Goal: Task Accomplishment & Management: Use online tool/utility

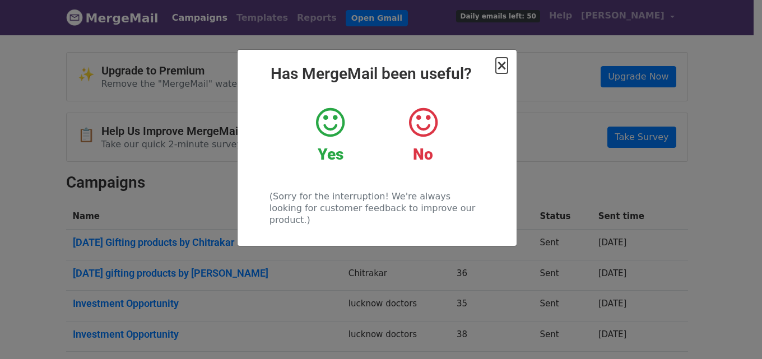
click at [505, 67] on span "×" at bounding box center [501, 66] width 11 height 16
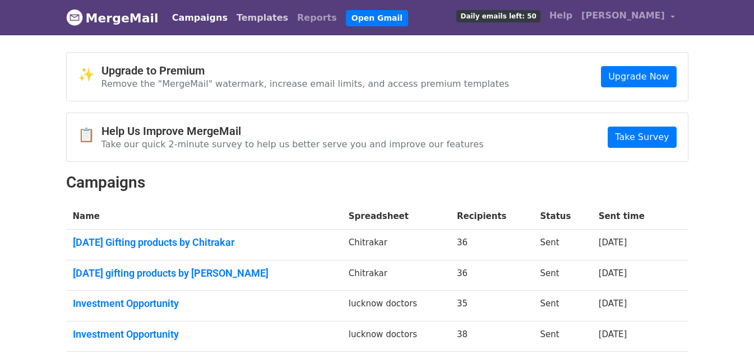
click at [247, 16] on link "Templates" at bounding box center [262, 18] width 61 height 22
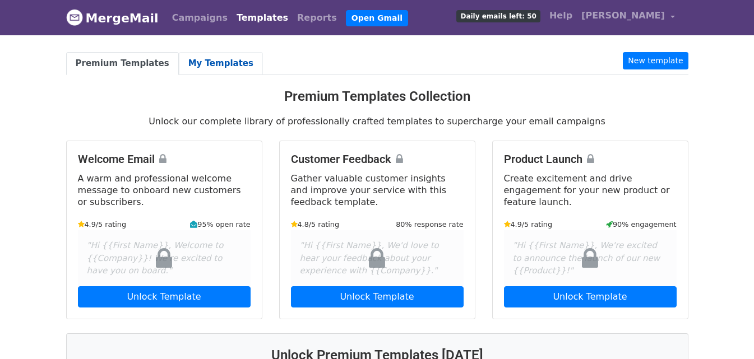
click at [202, 61] on link "My Templates" at bounding box center [221, 63] width 84 height 23
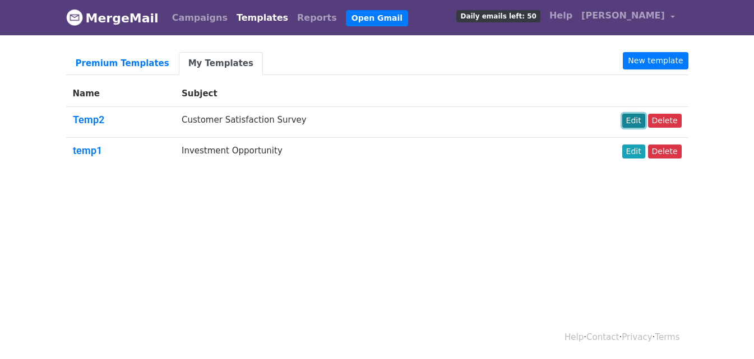
click at [635, 124] on link "Edit" at bounding box center [633, 121] width 23 height 14
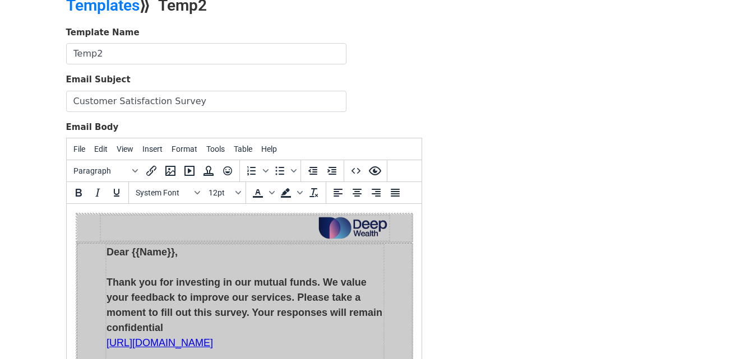
scroll to position [168, 0]
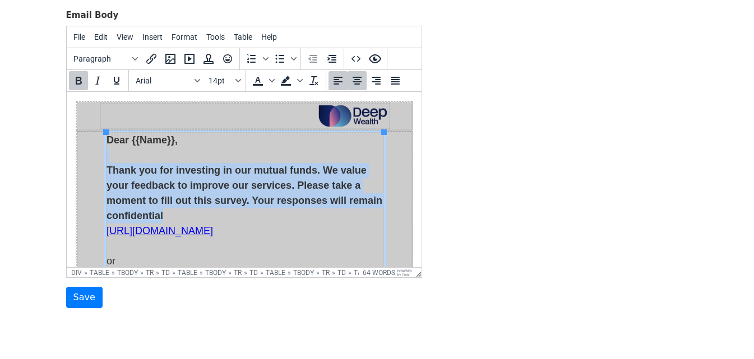
drag, startPoint x: 169, startPoint y: 213, endPoint x: 119, endPoint y: 158, distance: 74.6
click at [119, 158] on p "Dear {{Name}}, Thank you for investing in our mutual funds. We value your feedb…" at bounding box center [244, 224] width 277 height 182
click at [206, 150] on p "Dear {{Name}}, Thank you for investing in our mutual funds. We value your feedb…" at bounding box center [244, 224] width 277 height 182
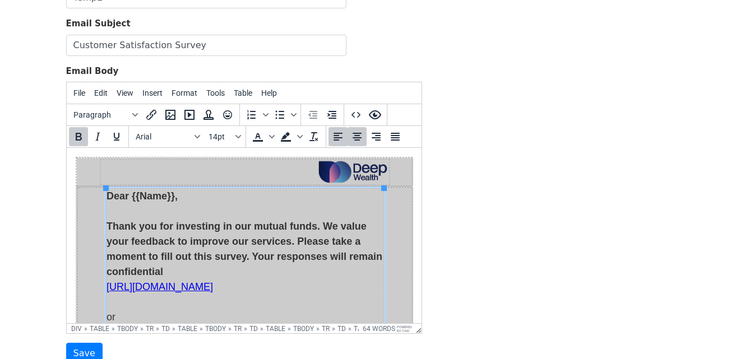
scroll to position [56, 0]
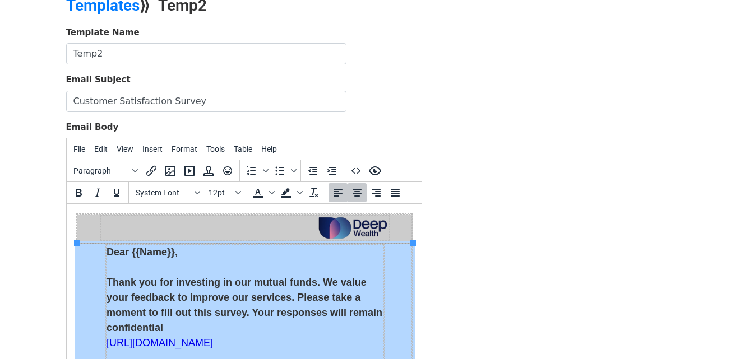
drag, startPoint x: 190, startPoint y: 252, endPoint x: 90, endPoint y: 254, distance: 99.8
click at [90, 254] on td "Dear {{Name}}, Thank you for investing in our mutual funds. We value your feedb…" at bounding box center [245, 362] width 336 height 237
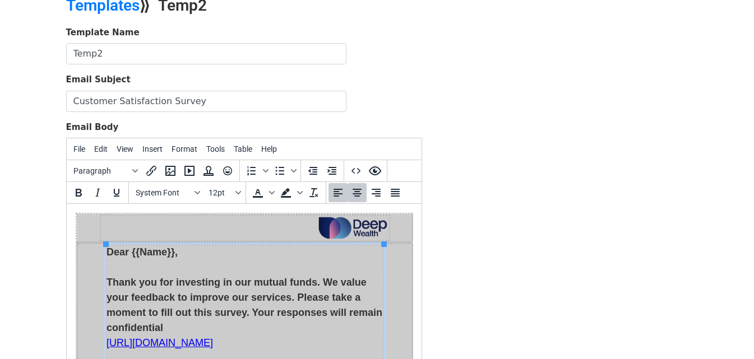
click at [213, 257] on p "Dear {{Name}}, Thank you for investing in our mutual funds. We value your feedb…" at bounding box center [244, 336] width 277 height 182
click at [140, 249] on p "Thank you for investing in our mutual funds. We value your feedback to improve …" at bounding box center [244, 336] width 277 height 182
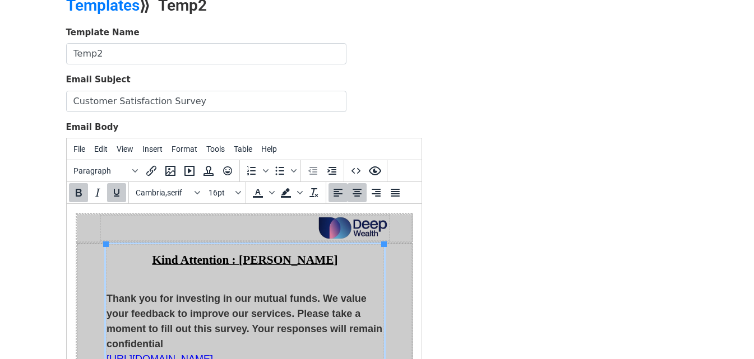
click at [359, 284] on p "Thank you for investing in our mutual funds. We value your feedback to improve …" at bounding box center [244, 359] width 277 height 166
click at [359, 262] on p "Kind Attention : MS Swati Maheshwari Ji" at bounding box center [244, 260] width 277 height 13
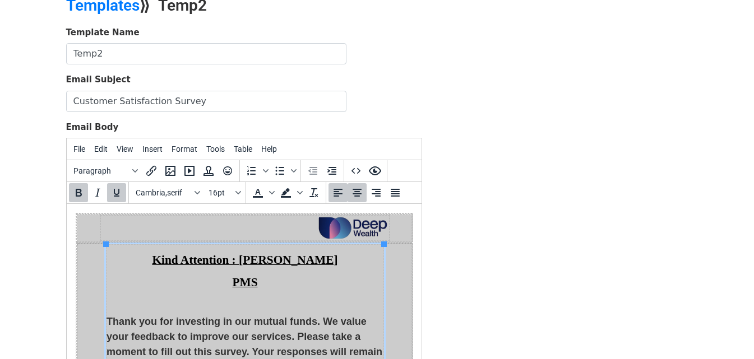
click at [331, 277] on p "PMS﻿" at bounding box center [244, 282] width 277 height 13
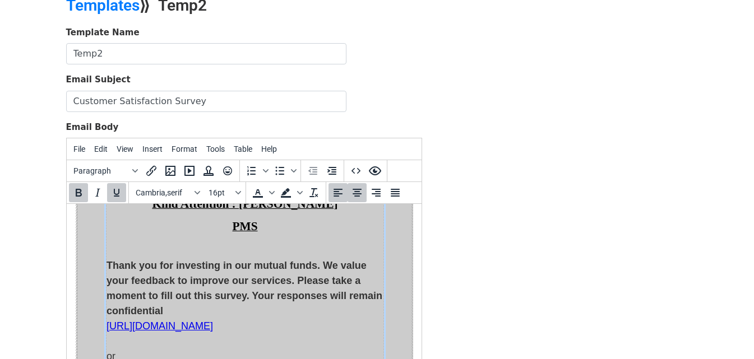
click at [131, 253] on p "Thank you for investing in our mutual funds. We value your feedback to improve …" at bounding box center [244, 326] width 277 height 166
click at [114, 261] on strong "Thank you for investing in our mutual funds. We value your feedback to improve …" at bounding box center [244, 288] width 276 height 57
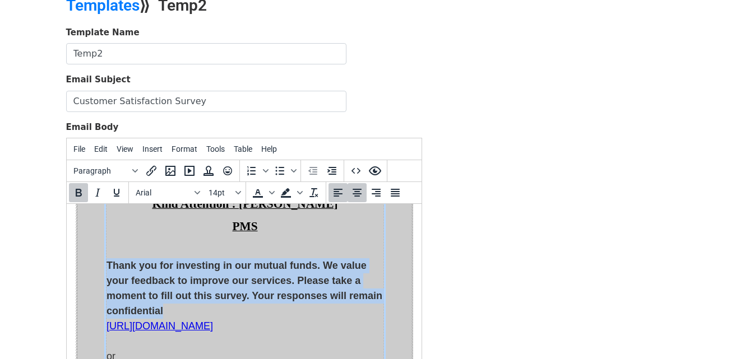
drag, startPoint x: 126, startPoint y: 266, endPoint x: 191, endPoint y: 303, distance: 74.8
click at [191, 303] on p "Thank you for investing in our mutual funds. We value your feedback to improve …" at bounding box center [244, 326] width 277 height 166
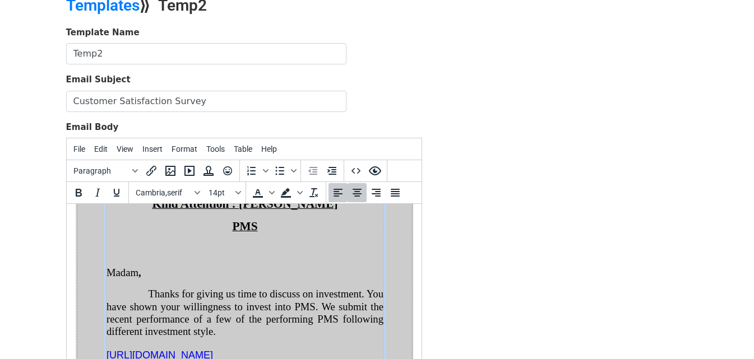
scroll to position [168, 0]
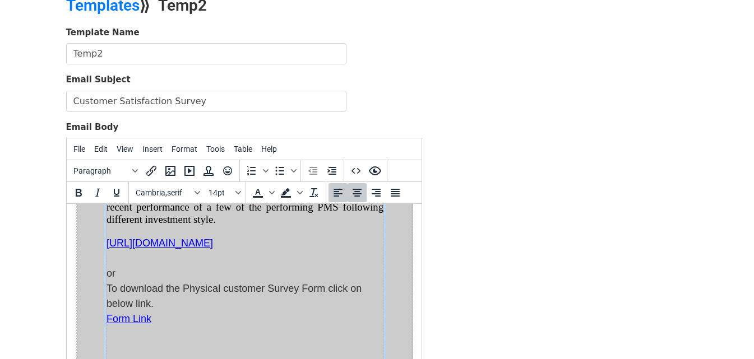
click at [275, 266] on p "https://forms.gle/NfHgqsVJMs5iVhEk6 or To download the Physical customer Survey…" at bounding box center [244, 281] width 277 height 91
drag, startPoint x: 154, startPoint y: 315, endPoint x: 107, endPoint y: 239, distance: 89.1
click at [107, 239] on p "https://forms.gle/NfHgqsVJMs5iVhEk6 or To download the Physical customer Survey…" at bounding box center [244, 281] width 277 height 91
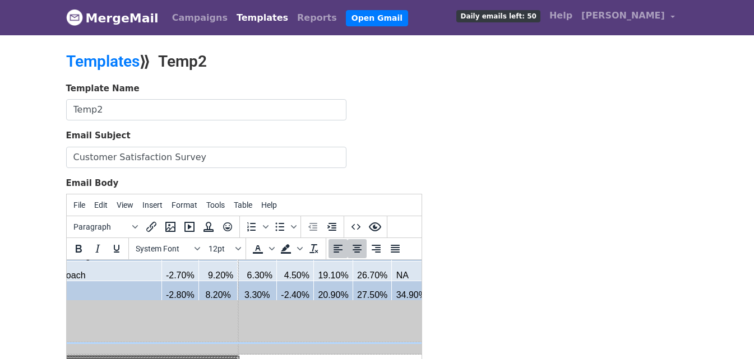
scroll to position [112, 0]
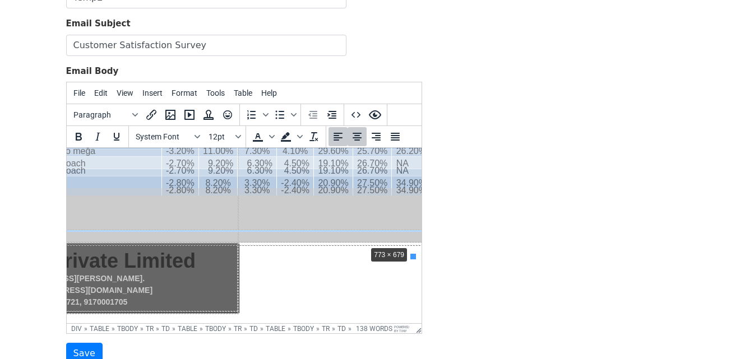
drag, startPoint x: 410, startPoint y: 221, endPoint x: 363, endPoint y: 210, distance: 48.9
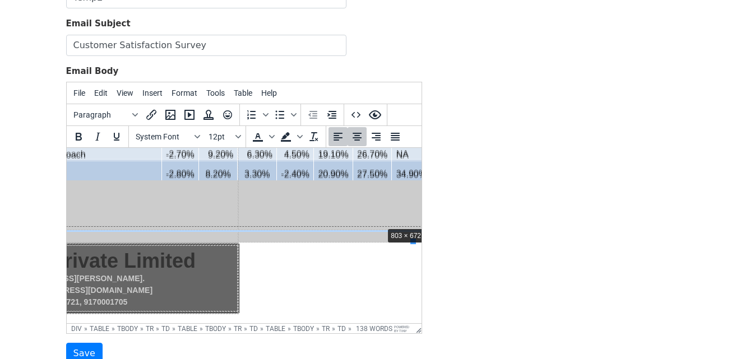
drag, startPoint x: 410, startPoint y: 219, endPoint x: 379, endPoint y: 204, distance: 34.3
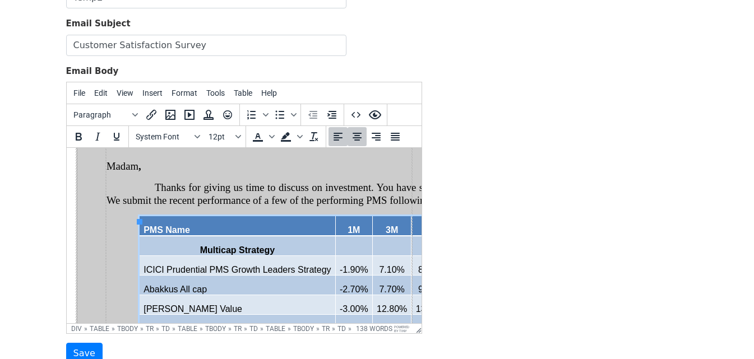
click at [176, 233] on span "PMS Name" at bounding box center [166, 230] width 47 height 10
click at [222, 231] on p "PMS Name" at bounding box center [236, 230] width 187 height 10
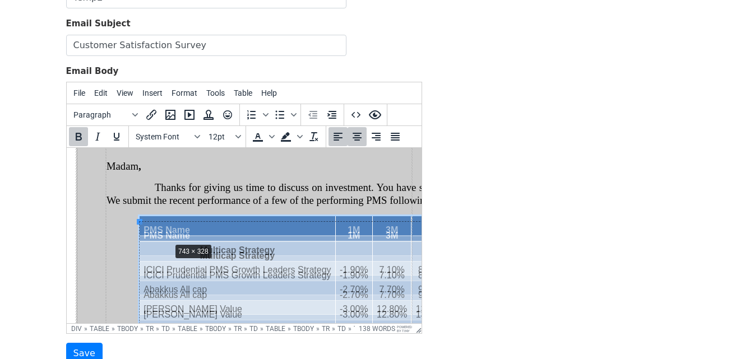
drag, startPoint x: 138, startPoint y: 221, endPoint x: 175, endPoint y: 245, distance: 43.7
drag, startPoint x: 140, startPoint y: 221, endPoint x: 162, endPoint y: 240, distance: 29.4
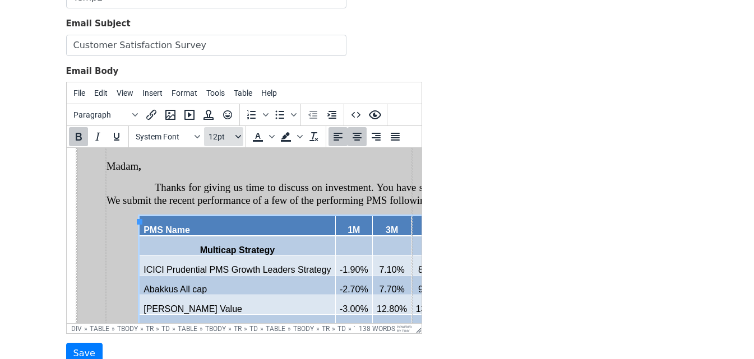
click at [239, 134] on icon "Font sizes" at bounding box center [238, 137] width 6 height 6
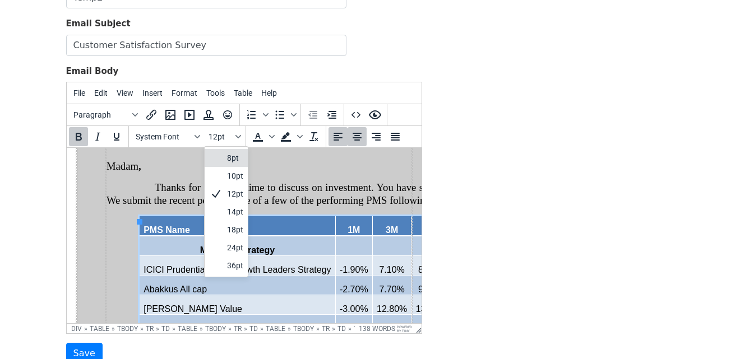
click at [233, 157] on div "8pt" at bounding box center [235, 157] width 16 height 13
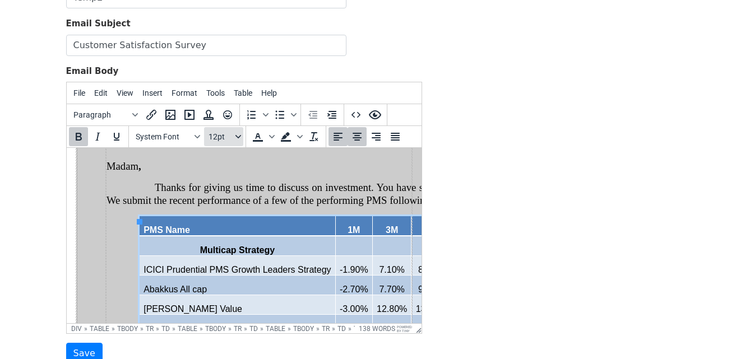
click at [239, 142] on button "12pt" at bounding box center [223, 136] width 39 height 19
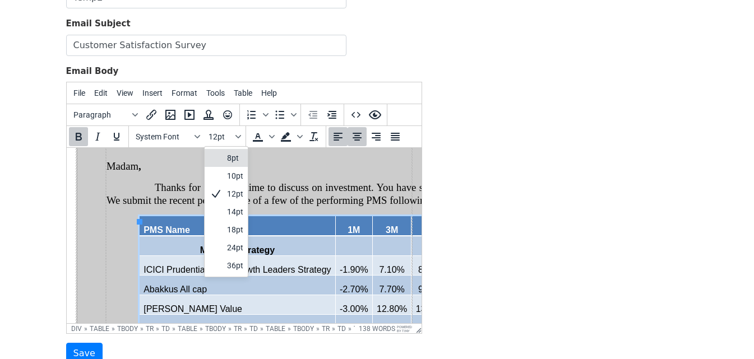
drag, startPoint x: 234, startPoint y: 160, endPoint x: 168, endPoint y: 12, distance: 162.3
click at [234, 160] on div "8pt" at bounding box center [235, 157] width 16 height 13
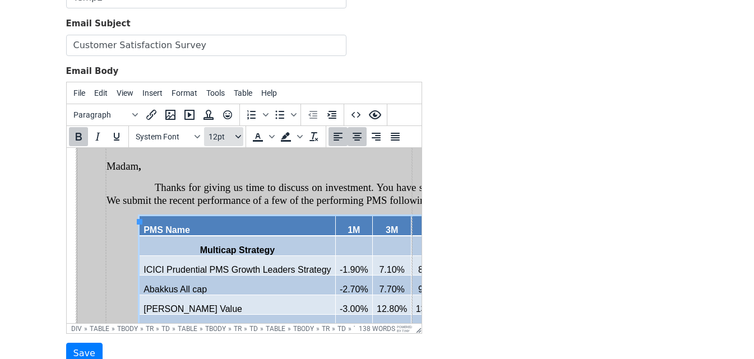
click at [231, 142] on button "12pt" at bounding box center [223, 136] width 39 height 19
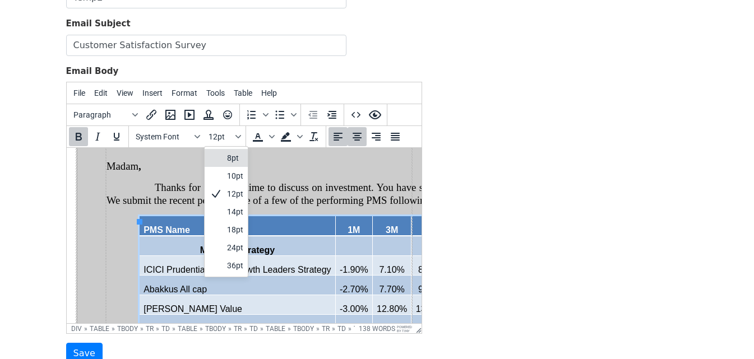
click at [215, 157] on div at bounding box center [215, 157] width 13 height 13
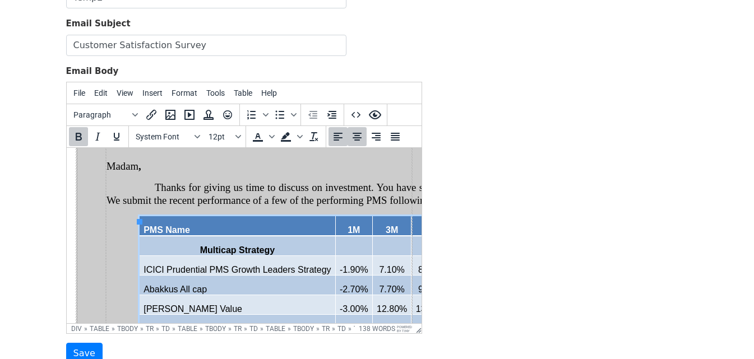
click at [199, 248] on td "Multicap Strategy" at bounding box center [237, 246] width 196 height 20
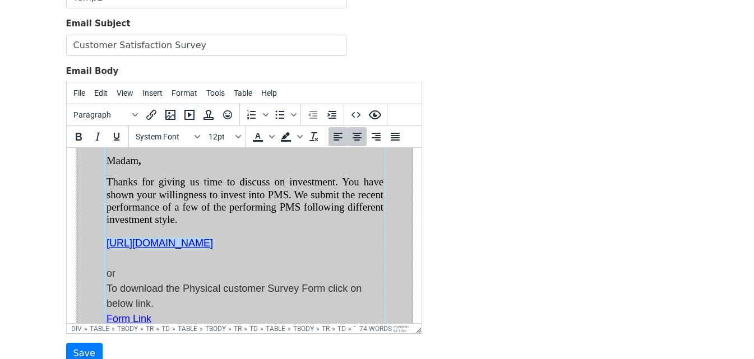
click at [285, 243] on p "https://forms.gle/NfHgqsVJMs5iVhEk6﻿ or To download the Physical customer Surve…" at bounding box center [244, 281] width 277 height 91
drag, startPoint x: 160, startPoint y: 316, endPoint x: 107, endPoint y: 238, distance: 94.8
click at [107, 238] on p "https://forms.gle/NfHgqsVJMs5iVhEk6 or To download the Physical customer Survey…" at bounding box center [244, 281] width 277 height 91
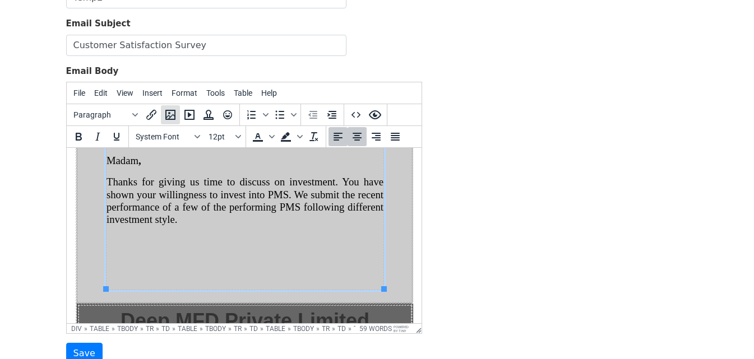
click at [170, 112] on icon "Insert/edit image" at bounding box center [170, 114] width 13 height 13
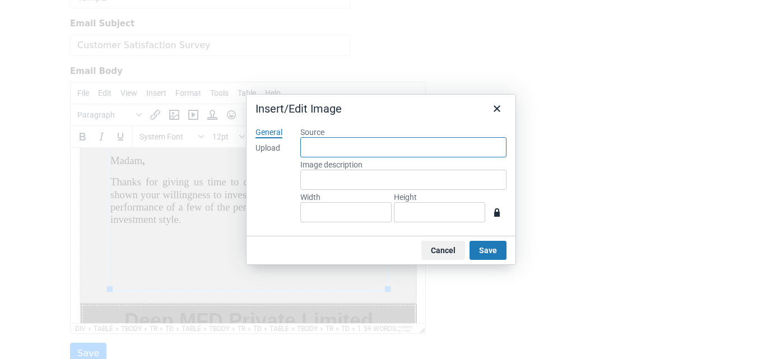
click at [320, 145] on input "Source" at bounding box center [403, 147] width 206 height 20
click at [273, 148] on div "Upload" at bounding box center [268, 148] width 25 height 11
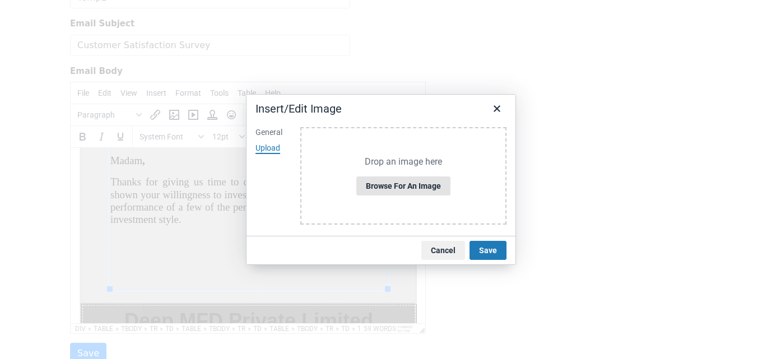
click at [409, 177] on button "Browse for an image" at bounding box center [403, 186] width 94 height 19
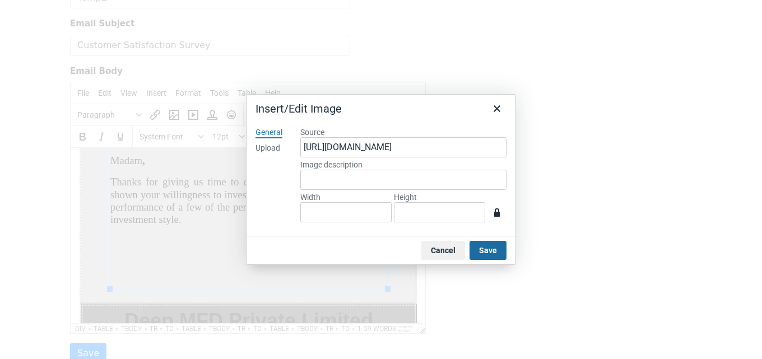
type input "741"
type input "219"
click at [325, 178] on input "Image description" at bounding box center [403, 180] width 206 height 20
type input "PMS Retrurns"
click at [493, 258] on button "Save" at bounding box center [488, 250] width 37 height 19
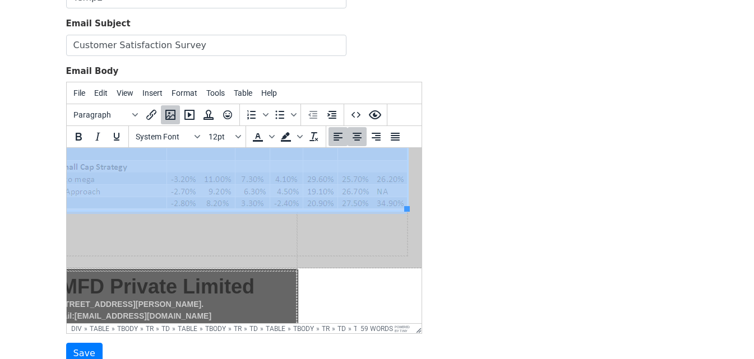
scroll to position [248, 130]
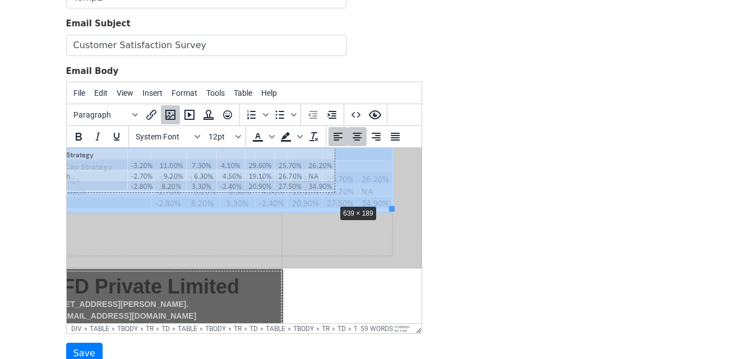
drag, startPoint x: 390, startPoint y: 209, endPoint x: 333, endPoint y: 204, distance: 57.4
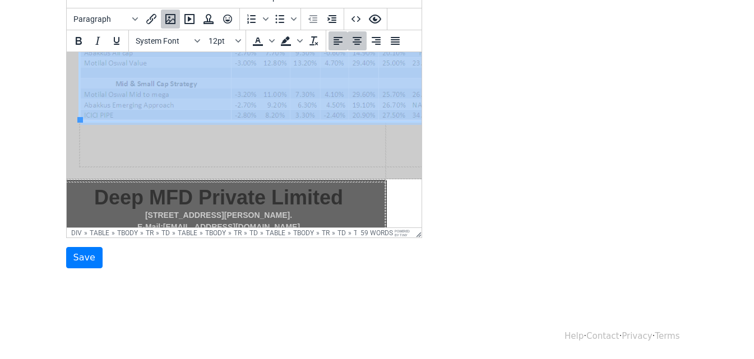
scroll to position [263, 26]
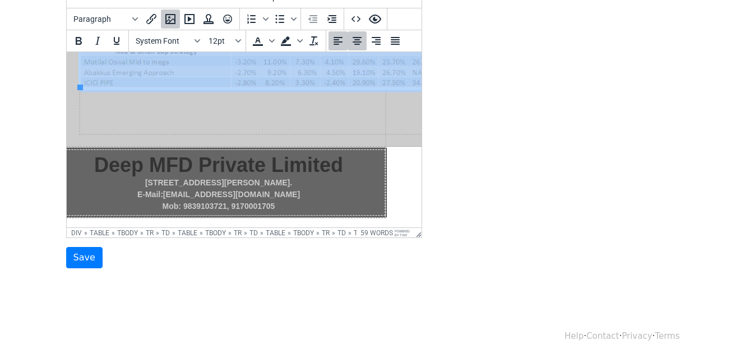
click at [295, 108] on p at bounding box center [259, 115] width 358 height 15
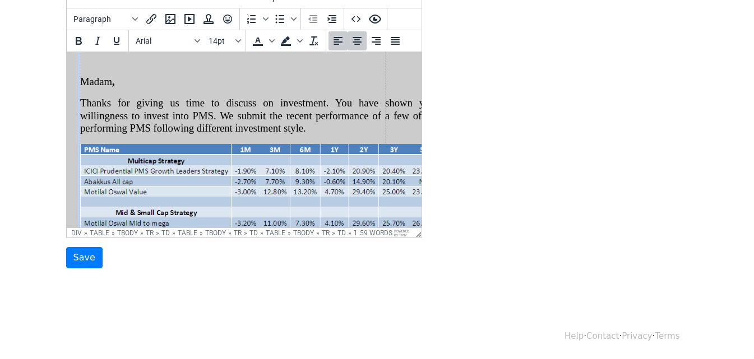
scroll to position [39, 26]
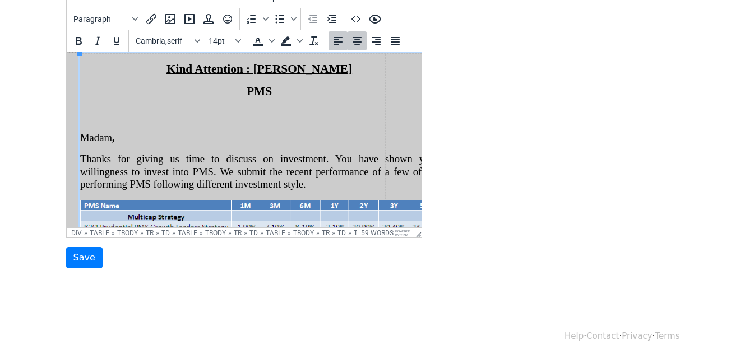
click at [350, 184] on p "Thanks for giving us time to discuss on investment. You have shown your willing…" at bounding box center [259, 173] width 358 height 38
click at [82, 196] on td "Kind Attention : MS Swati Maheshwari Ji PMS Madam , Thanks for giving us time t…" at bounding box center [259, 203] width 359 height 298
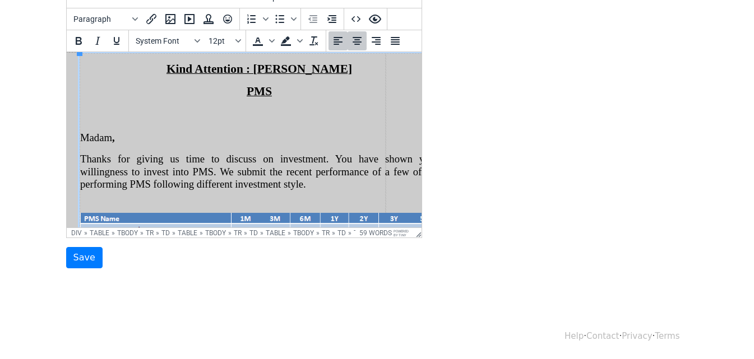
click at [82, 203] on td "Kind Attention : MS Swati Maheshwari Ji PMS Madam , Thanks for giving us time t…" at bounding box center [259, 209] width 359 height 310
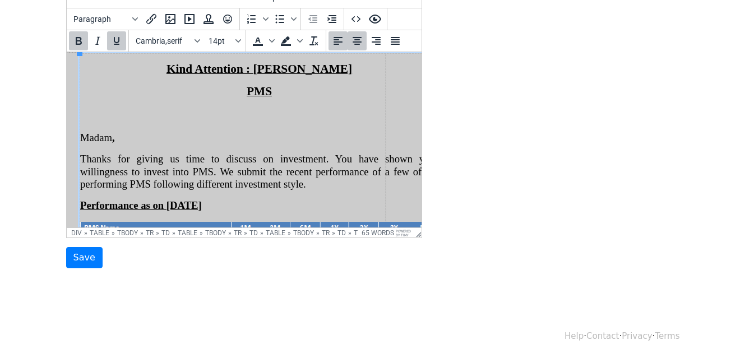
scroll to position [151, 26]
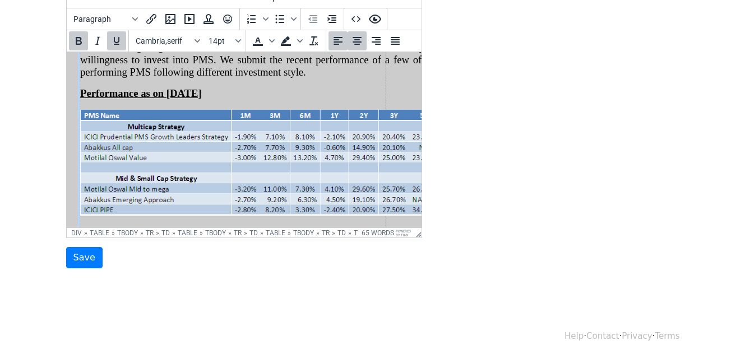
click at [321, 93] on p "Performance as on 31 July 2025" at bounding box center [259, 94] width 358 height 12
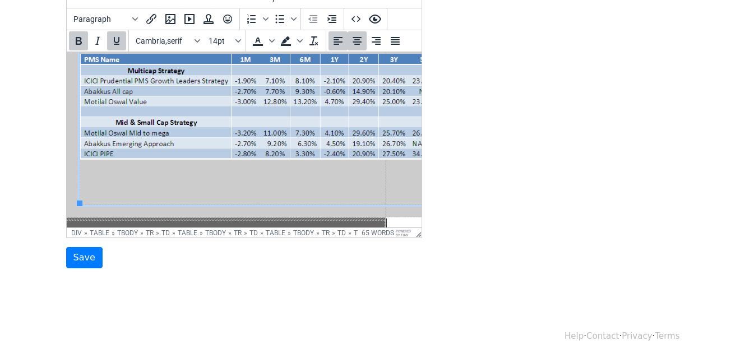
scroll to position [263, 26]
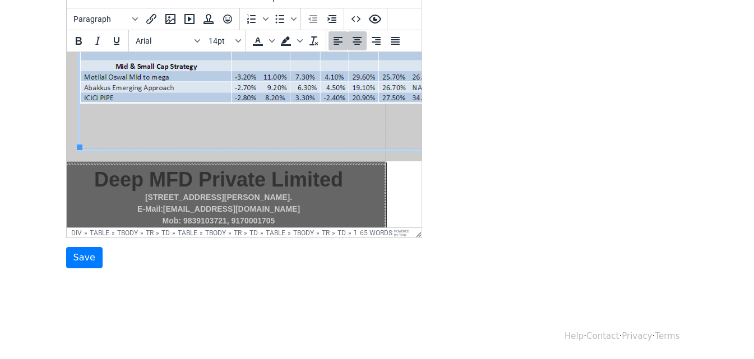
click at [87, 115] on p at bounding box center [259, 114] width 358 height 15
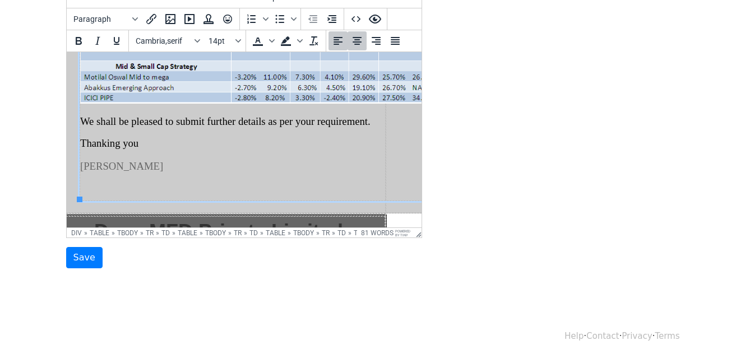
click at [137, 166] on p "P.K. Sinha" at bounding box center [259, 166] width 358 height 15
click at [113, 164] on span "P.K. Sinha" at bounding box center [121, 166] width 83 height 12
click at [132, 164] on p "P.K. Sinha" at bounding box center [259, 166] width 358 height 15
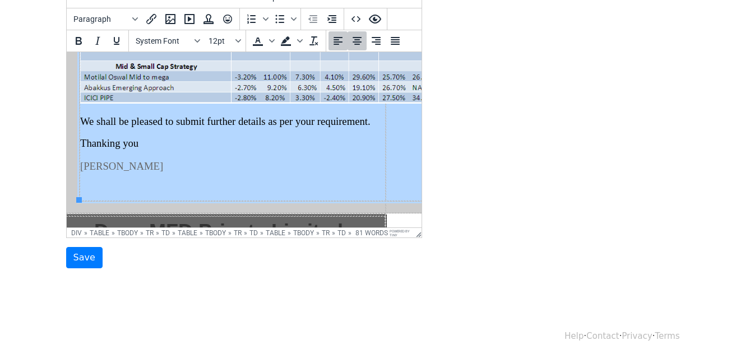
drag, startPoint x: 126, startPoint y: 162, endPoint x: 78, endPoint y: 165, distance: 47.2
click at [79, 165] on table "Kind Attention : MS Swati Maheshwari Ji PMS Madam , Thanks for giving us time t…" at bounding box center [258, 15] width 359 height 372
click at [153, 181] on p at bounding box center [259, 181] width 358 height 15
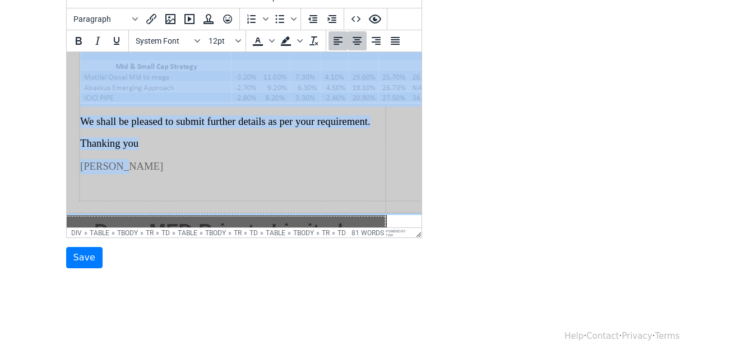
drag, startPoint x: 122, startPoint y: 164, endPoint x: 112, endPoint y: 165, distance: 9.6
click at [112, 165] on span "P.K. Sinha" at bounding box center [121, 166] width 83 height 12
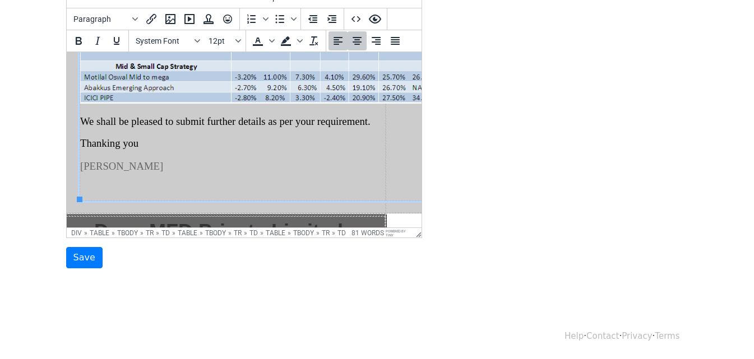
click at [142, 169] on p "P.K. Sinha" at bounding box center [259, 166] width 358 height 15
click at [104, 163] on span "P.K. Sinha" at bounding box center [121, 166] width 83 height 12
click at [79, 43] on icon "Bold" at bounding box center [79, 41] width 6 height 8
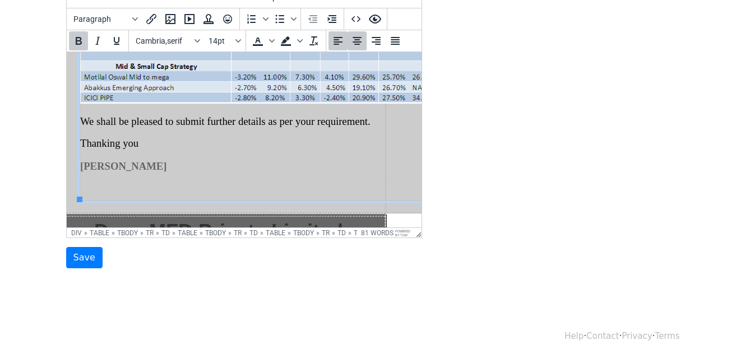
drag, startPoint x: 205, startPoint y: 184, endPoint x: 201, endPoint y: 180, distance: 6.0
click at [205, 183] on p at bounding box center [259, 181] width 358 height 15
click at [195, 151] on td "Kind Attention : MS Swati Maheshwari Ji PMS Madam , Thanks for giving us time t…" at bounding box center [259, 15] width 359 height 371
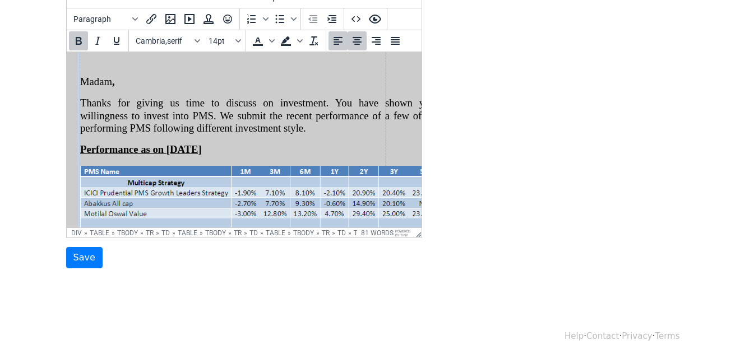
click at [469, 252] on div "Template Name Temp2 Email Subject Customer Satisfaction Survey Email Body File …" at bounding box center [377, 71] width 639 height 394
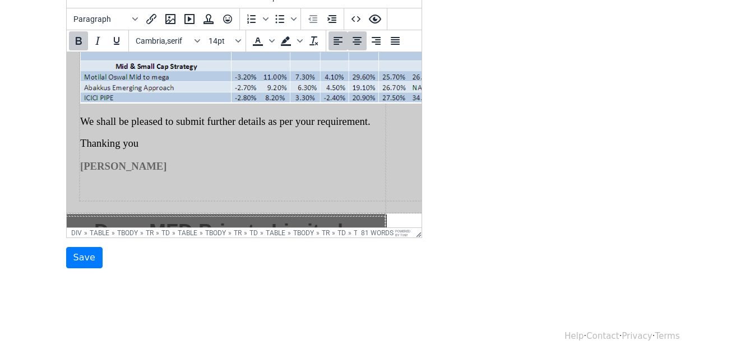
scroll to position [337, 26]
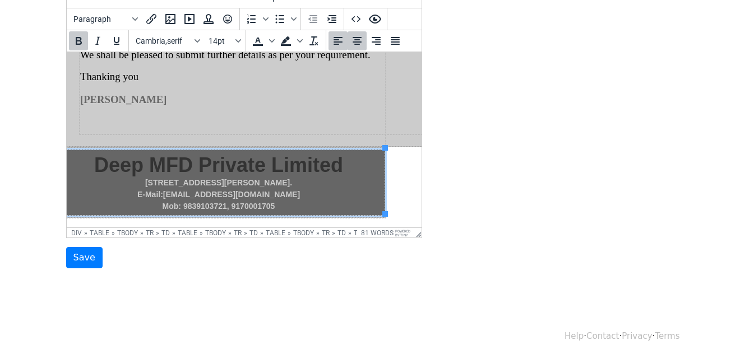
click at [373, 177] on p "105-106, Royale Avenue, 7/131 Swaroop Nagar, Kanpur-208002." at bounding box center [218, 183] width 332 height 12
drag, startPoint x: 383, startPoint y: 174, endPoint x: 398, endPoint y: 173, distance: 14.7
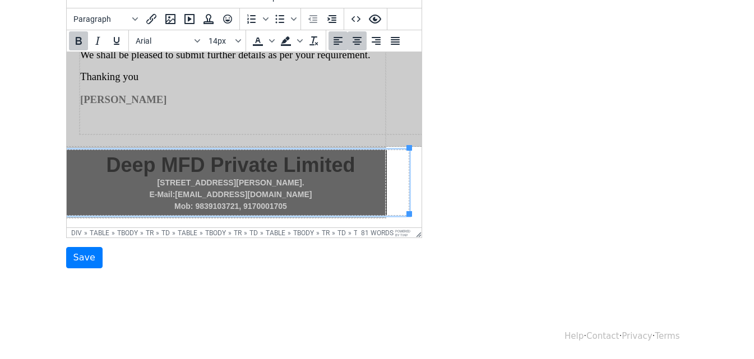
click at [374, 177] on p "105-106, Royale Avenue, 7/131 Swaroop Nagar, Kanpur-208002." at bounding box center [230, 183] width 356 height 12
click at [383, 177] on p "105-106, Royale Avenue, 7/131 Swaroop Nagar, Kanpur-208002." at bounding box center [230, 183] width 356 height 12
drag, startPoint x: 383, startPoint y: 168, endPoint x: 397, endPoint y: 167, distance: 13.5
click at [397, 167] on td "Deep MFD Private Limited 105-106, Royale Avenue, 7/131 Swaroop Nagar, Kanpur-20…" at bounding box center [230, 183] width 356 height 66
click at [351, 179] on p "105-106, Royale Avenue, 7/131 Swaroop Nagar, Kanpur-208002." at bounding box center [230, 183] width 356 height 12
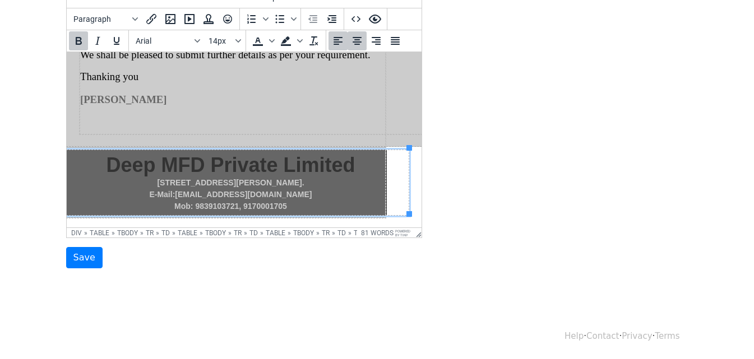
click at [364, 189] on p "E-Mail:Deepmf99@gmail.com" at bounding box center [230, 195] width 356 height 12
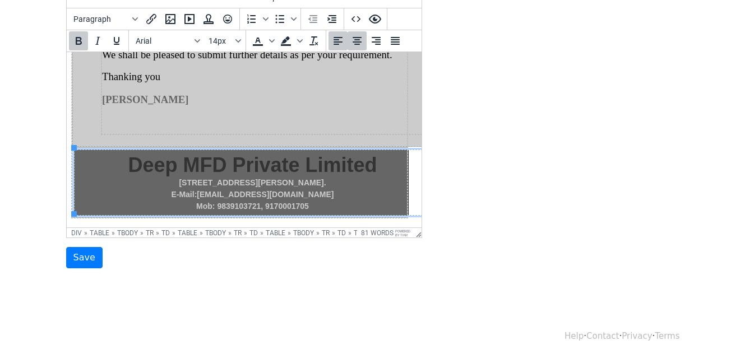
scroll to position [337, 0]
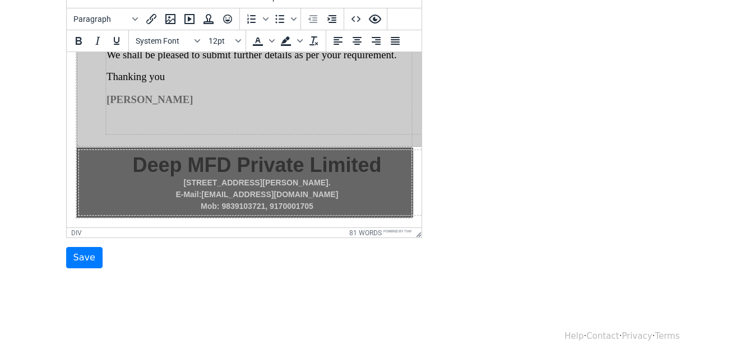
click at [276, 108] on p at bounding box center [285, 115] width 358 height 15
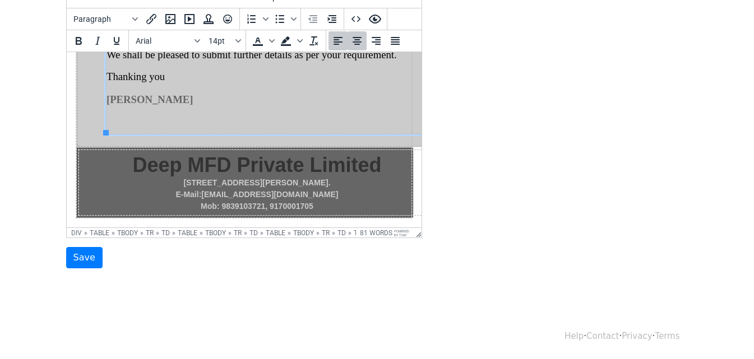
click at [390, 177] on p "105-106, Royale Avenue, 7/131 Swaroop Nagar, Kanpur-208002." at bounding box center [256, 183] width 356 height 12
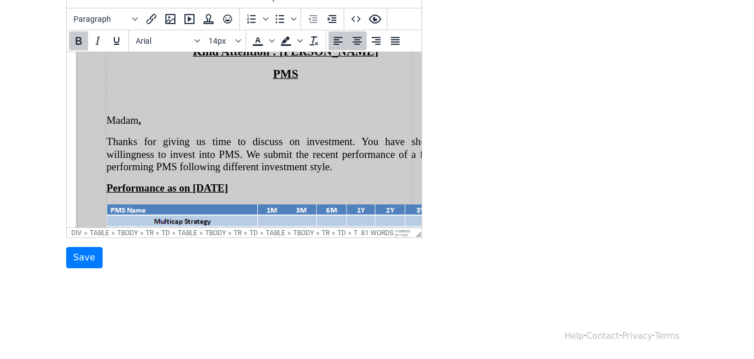
scroll to position [0, 0]
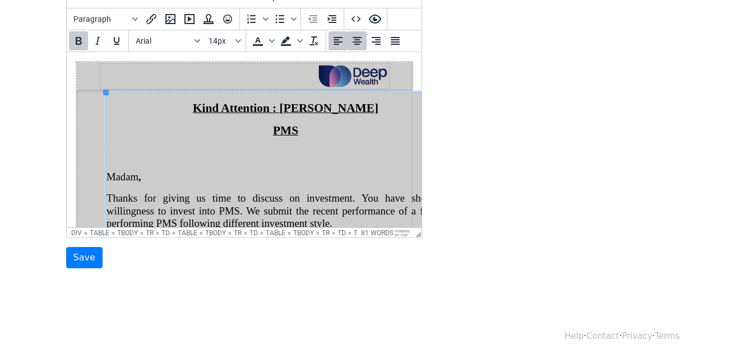
click at [106, 174] on span "Madam ," at bounding box center [123, 177] width 35 height 12
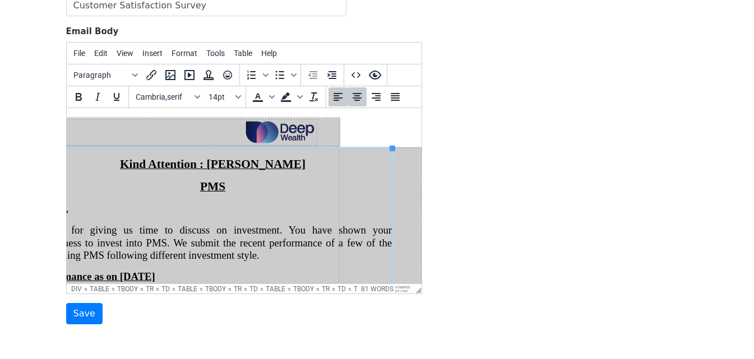
scroll to position [0, 81]
click at [201, 126] on td at bounding box center [171, 132] width 289 height 25
click at [315, 191] on p "PMS" at bounding box center [212, 186] width 358 height 13
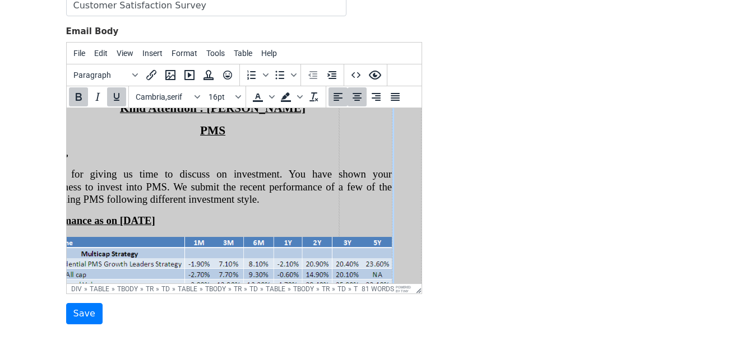
scroll to position [168, 81]
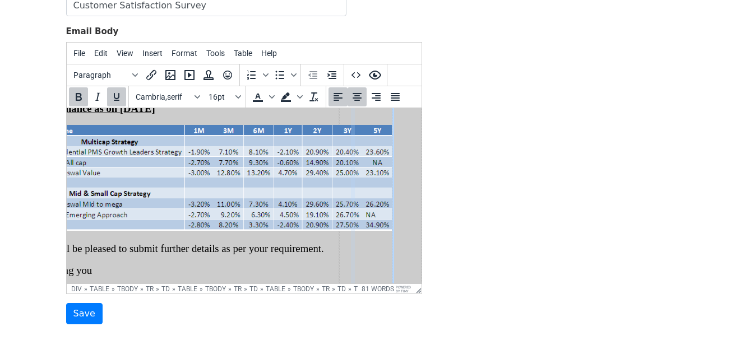
drag, startPoint x: 382, startPoint y: 194, endPoint x: 342, endPoint y: 199, distance: 40.1
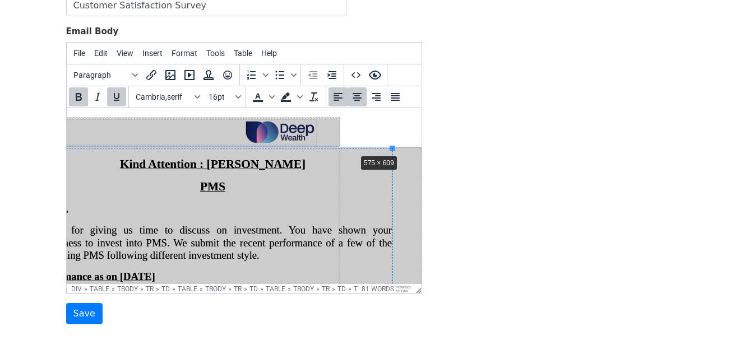
drag, startPoint x: 383, startPoint y: 147, endPoint x: 340, endPoint y: 152, distance: 42.9
click at [308, 131] on td at bounding box center [172, 132] width 336 height 27
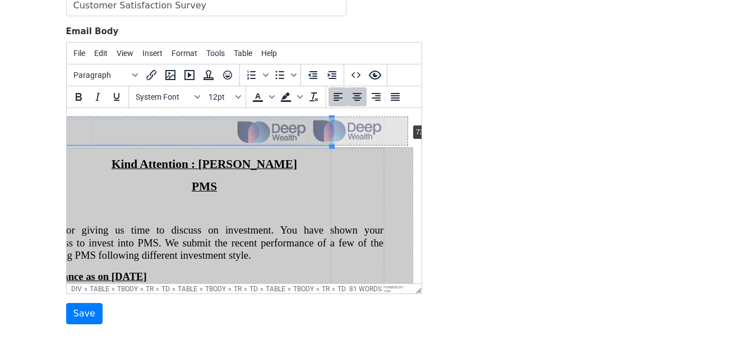
drag, startPoint x: 331, startPoint y: 120, endPoint x: 407, endPoint y: 124, distance: 75.8
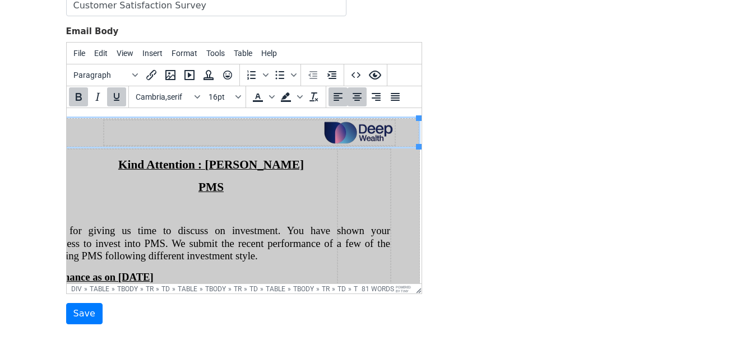
click at [359, 183] on p "PMS" at bounding box center [210, 187] width 358 height 13
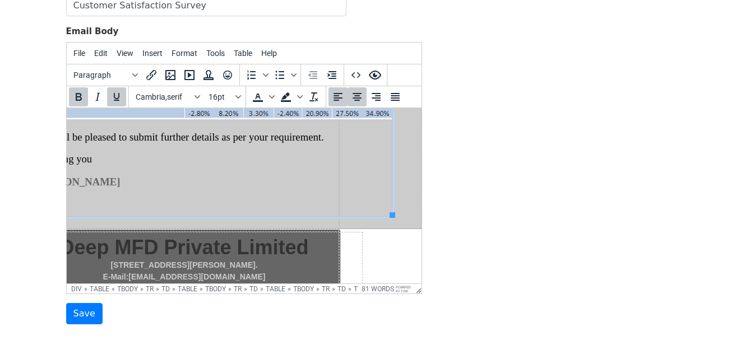
scroll to position [313, 81]
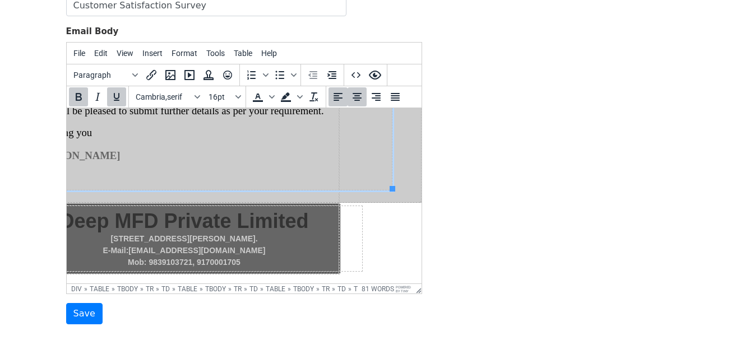
click at [301, 233] on p "105-106, Royale Avenue, 7/131 Swaroop Nagar, Kanpur-208002." at bounding box center [184, 239] width 356 height 12
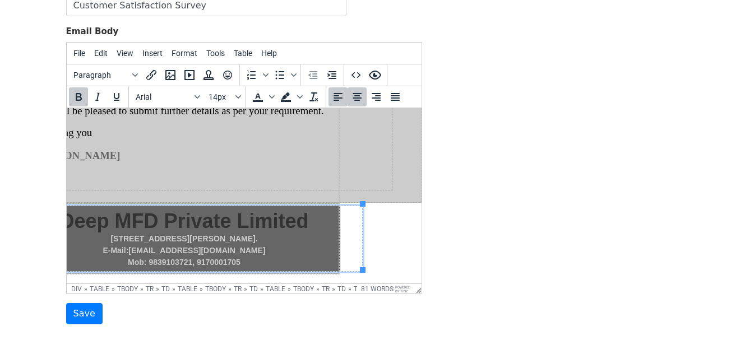
click at [321, 233] on p "105-106, Royale Avenue, 7/131 Swaroop Nagar, Kanpur-208002." at bounding box center [184, 239] width 356 height 12
click at [327, 233] on p "105-106, Royale Avenue, 7/131 Swaroop Nagar, Kanpur-208002." at bounding box center [184, 239] width 356 height 12
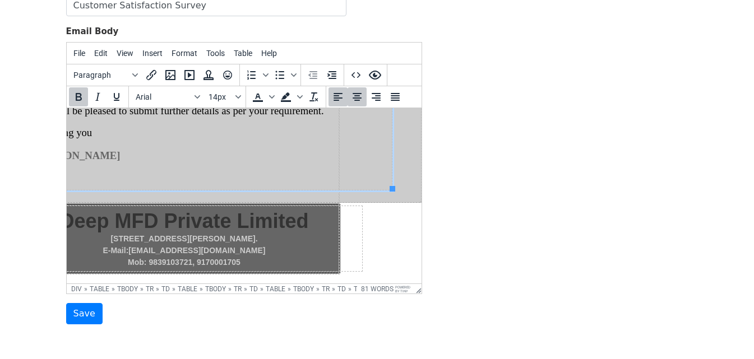
click at [348, 221] on html "Kind Attention : MS Swati Maheshwari Ji PMS Madam , Thanks for giving us time t…" at bounding box center [170, 43] width 355 height 482
click at [324, 221] on h2 "Deep MFD Private Limited" at bounding box center [184, 221] width 356 height 24
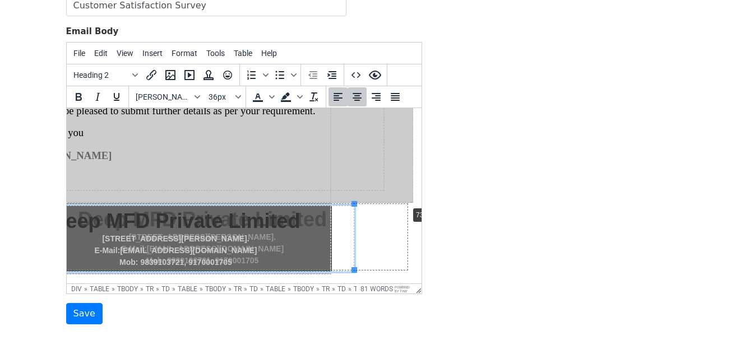
drag, startPoint x: 352, startPoint y: 196, endPoint x: 405, endPoint y: 197, distance: 53.3
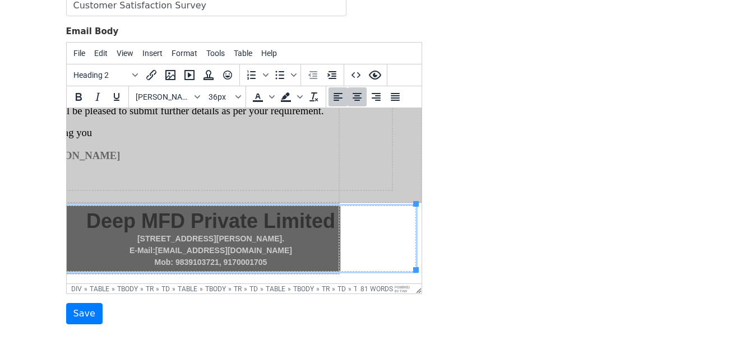
click at [343, 220] on h2 "Deep MFD Private Limited" at bounding box center [210, 221] width 409 height 24
click at [324, 222] on h2 "Deep MFD Private Limited" at bounding box center [210, 221] width 409 height 24
click at [329, 222] on h2 "Deep MFD Private Limited" at bounding box center [210, 221] width 409 height 24
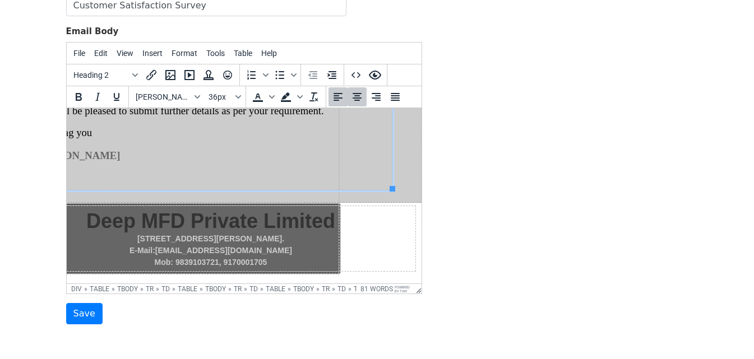
click at [342, 148] on p "P.K. Sinha" at bounding box center [212, 155] width 358 height 15
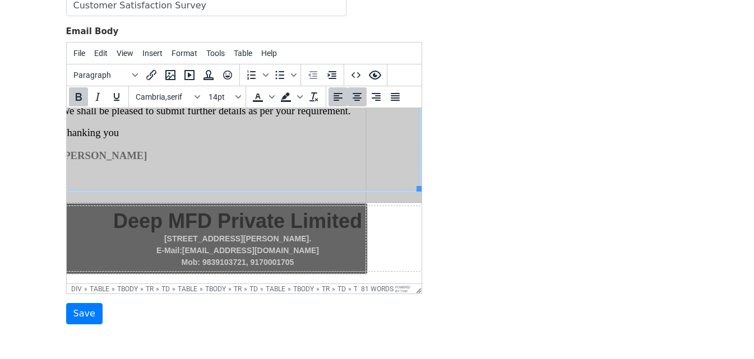
scroll to position [313, 0]
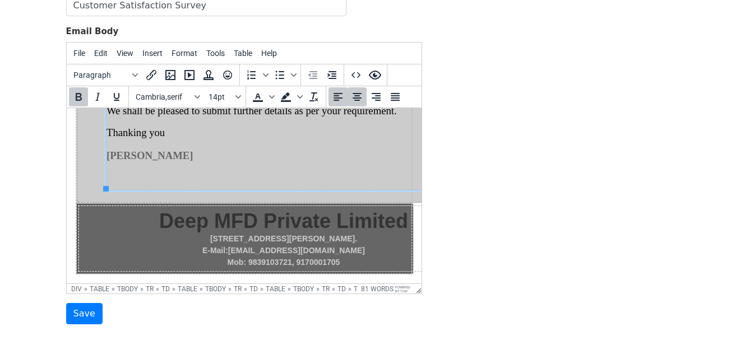
click at [210, 234] on strong "105-106, Royale Avenue, 7/131 Swaroop Nagar, Kanpur-208002." at bounding box center [283, 238] width 147 height 9
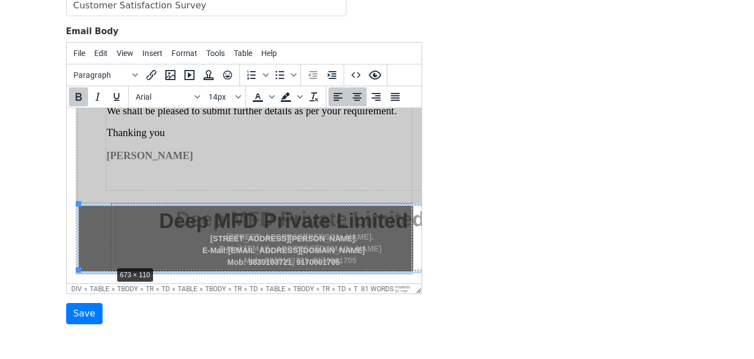
drag, startPoint x: 76, startPoint y: 262, endPoint x: 109, endPoint y: 258, distance: 33.4
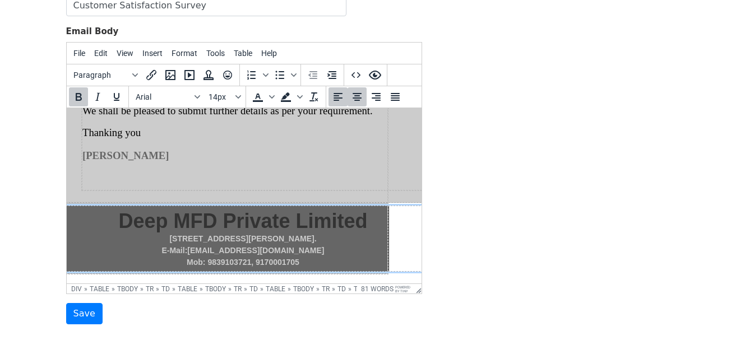
scroll to position [313, 81]
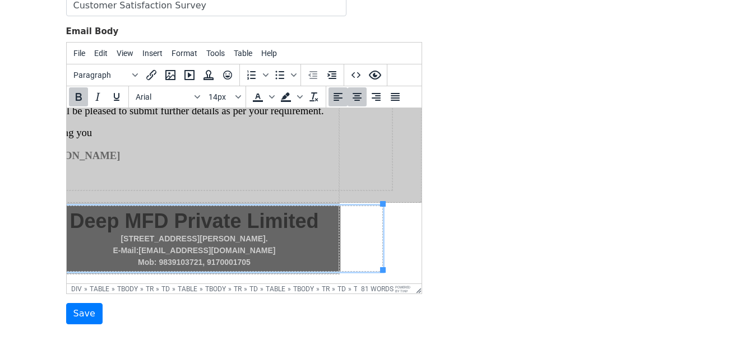
click at [267, 234] on strong "105-106, Royale Avenue, 7/131 Swaroop Nagar, Kanpur-208002." at bounding box center [193, 238] width 147 height 9
click at [290, 257] on p "Mob: 9839103721, 9170001705" at bounding box center [194, 263] width 376 height 12
drag, startPoint x: 375, startPoint y: 264, endPoint x: 323, endPoint y: 254, distance: 53.2
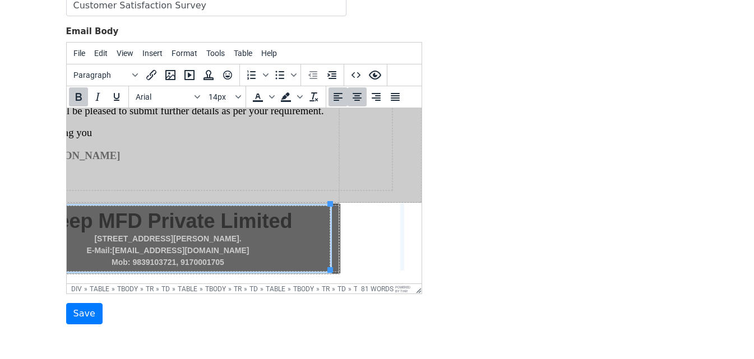
drag, startPoint x: 331, startPoint y: 217, endPoint x: 393, endPoint y: 217, distance: 62.2
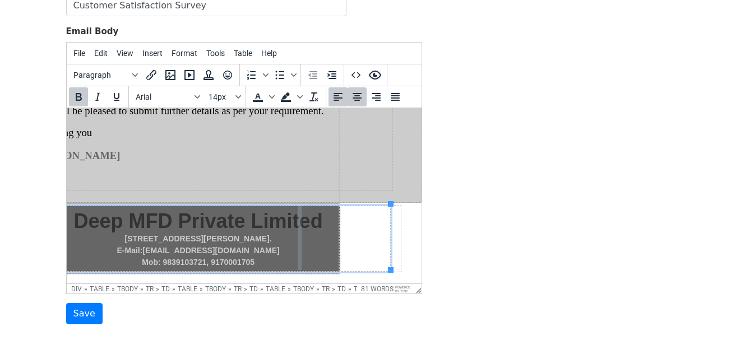
drag, startPoint x: 381, startPoint y: 224, endPoint x: 284, endPoint y: 226, distance: 97.5
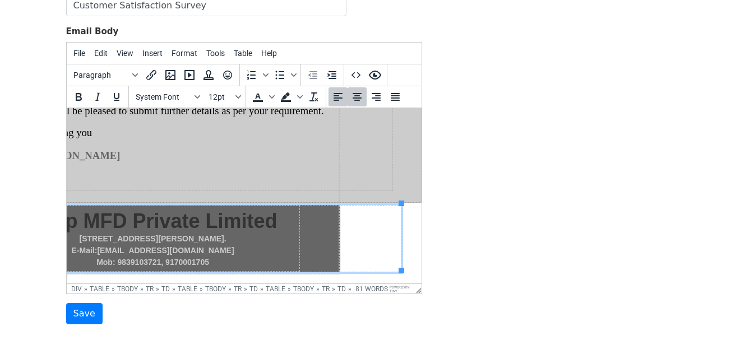
click at [328, 208] on td "Deep MFD Private Limited 105-106, Royale Avenue, 7/131 Swaroop Nagar, Kanpur-20…" at bounding box center [203, 238] width 396 height 67
click at [291, 225] on td "Deep MFD Private Limited 105-106, Royale Avenue, 7/131 Swaroop Nagar, Kanpur-20…" at bounding box center [203, 238] width 396 height 67
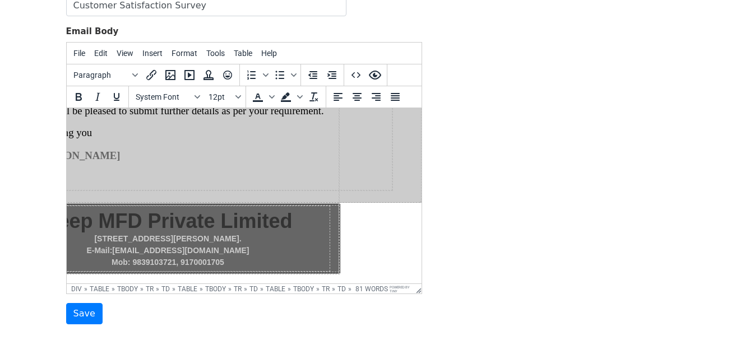
click at [308, 164] on p at bounding box center [212, 171] width 358 height 15
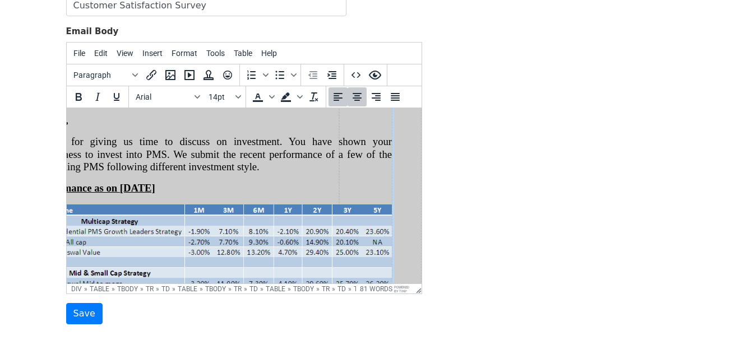
scroll to position [0, 81]
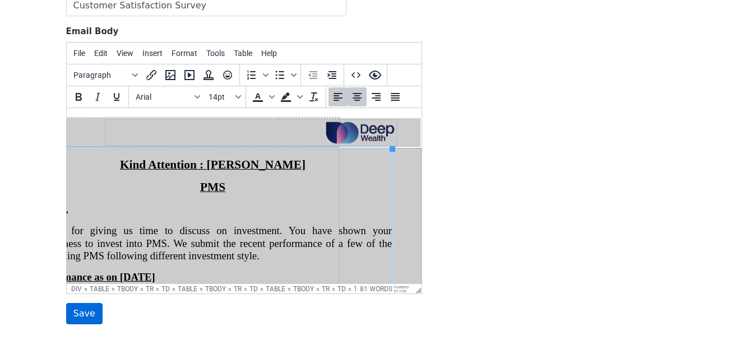
click at [85, 308] on input "Save" at bounding box center [84, 313] width 36 height 21
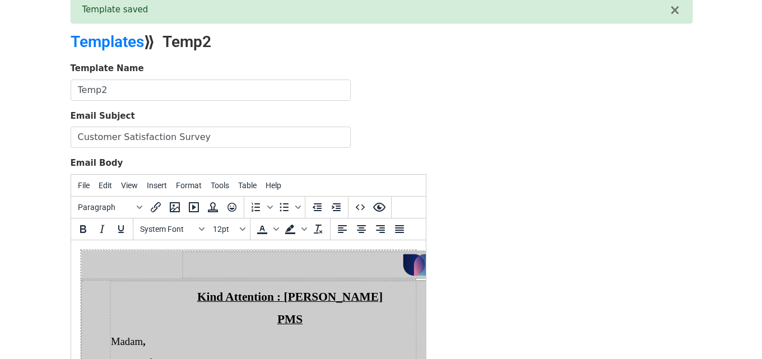
scroll to position [112, 0]
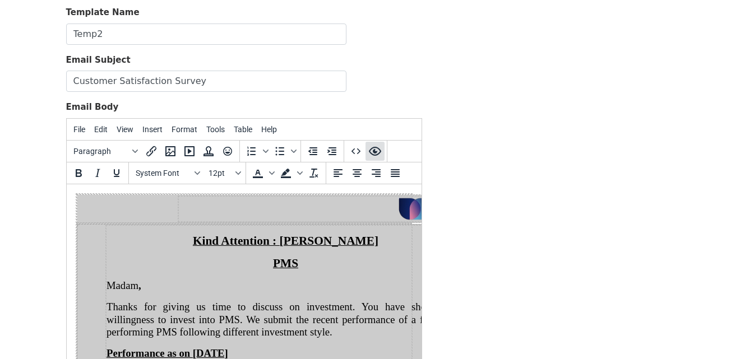
click at [374, 148] on icon "Preview" at bounding box center [374, 151] width 13 height 13
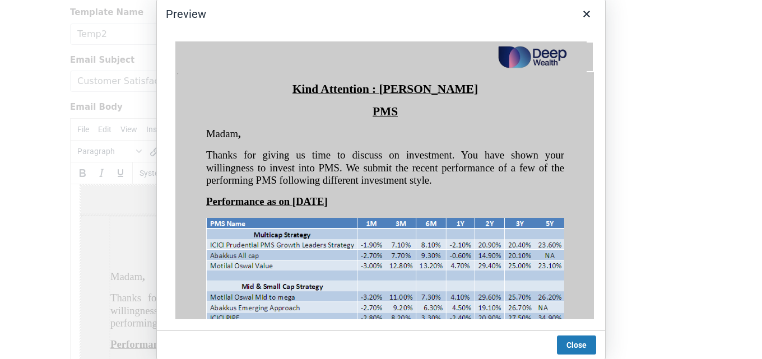
scroll to position [0, 6]
drag, startPoint x: 491, startPoint y: 314, endPoint x: 637, endPoint y: 355, distance: 151.5
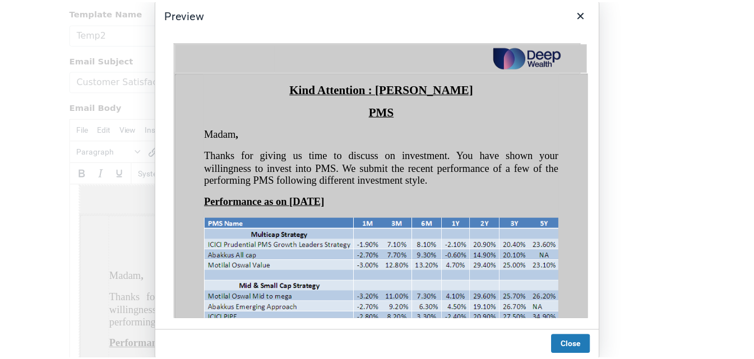
scroll to position [0, 0]
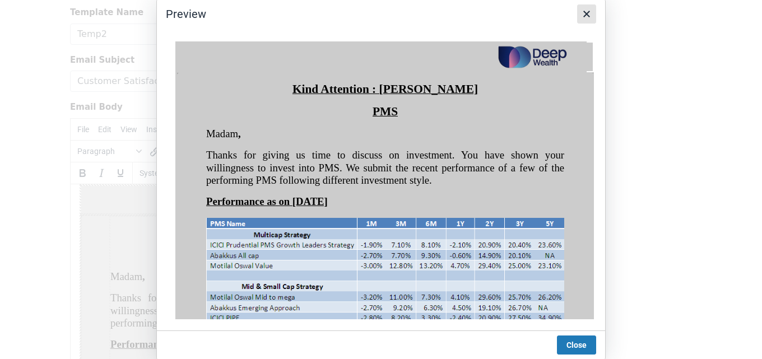
click at [587, 12] on icon "Close" at bounding box center [586, 13] width 13 height 13
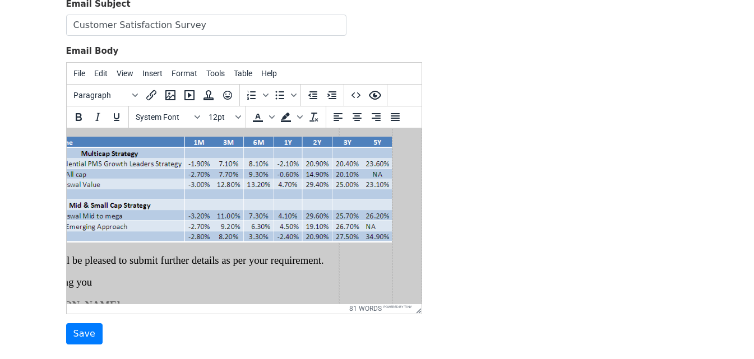
scroll to position [9, 81]
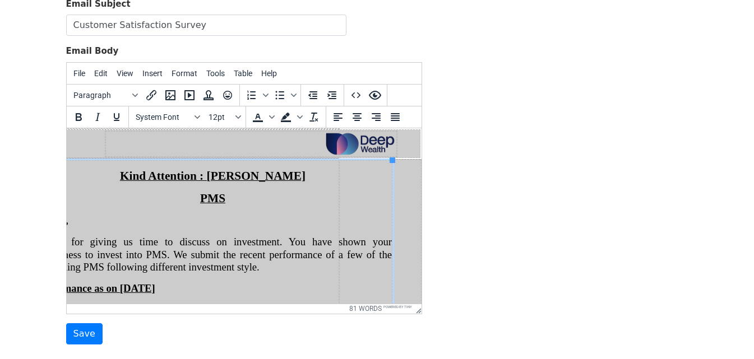
click at [332, 167] on td "Kind Attention : MS Swati Maheshwari Ji PMS Madam , Thanks for giving us time t…" at bounding box center [212, 333] width 359 height 347
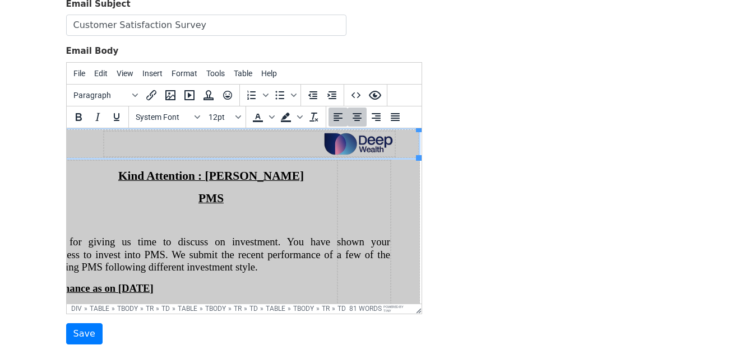
drag, startPoint x: 386, startPoint y: 157, endPoint x: 398, endPoint y: 157, distance: 11.8
click at [346, 157] on html "Kind Attention : MS Swati Maheshwari Ji PMS Madam , Thanks for giving us time t…" at bounding box center [169, 360] width 355 height 482
click at [360, 183] on td "Kind Attention : MS Swati Maheshwari Ji PMS Madam , Thanks for giving us time t…" at bounding box center [210, 333] width 359 height 347
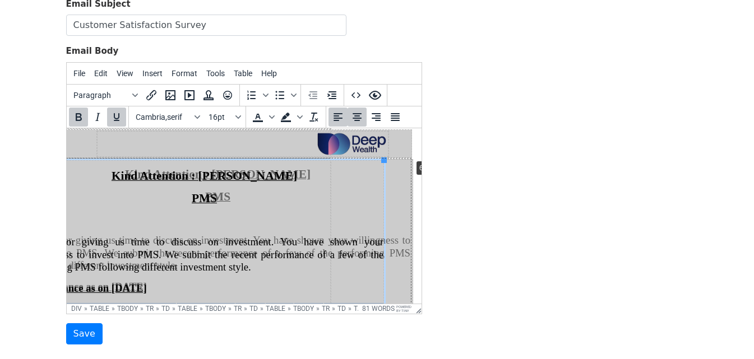
drag, startPoint x: 382, startPoint y: 157, endPoint x: 409, endPoint y: 156, distance: 26.9
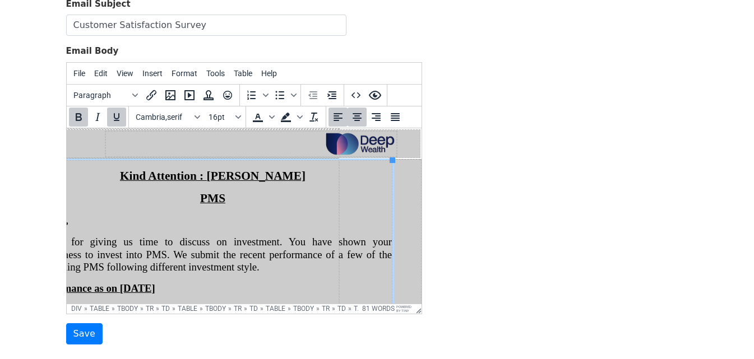
click at [360, 174] on p "Kind Attention : MS Swati Maheshwari Ji" at bounding box center [212, 175] width 358 height 13
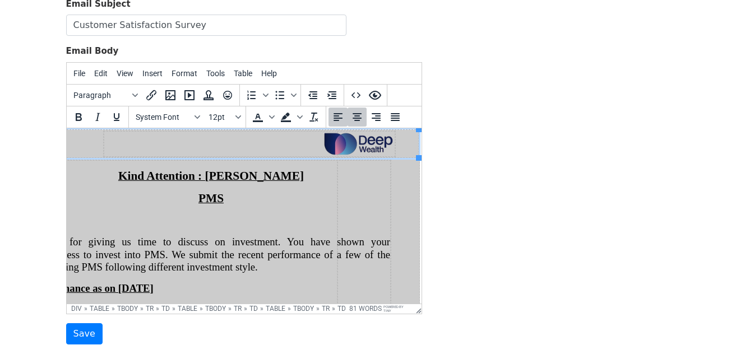
click at [389, 147] on td at bounding box center [210, 143] width 416 height 28
click at [326, 170] on p "Kind Attention : MS Swati Maheshwari Ji" at bounding box center [210, 175] width 358 height 13
drag, startPoint x: 311, startPoint y: 158, endPoint x: 333, endPoint y: 160, distance: 21.9
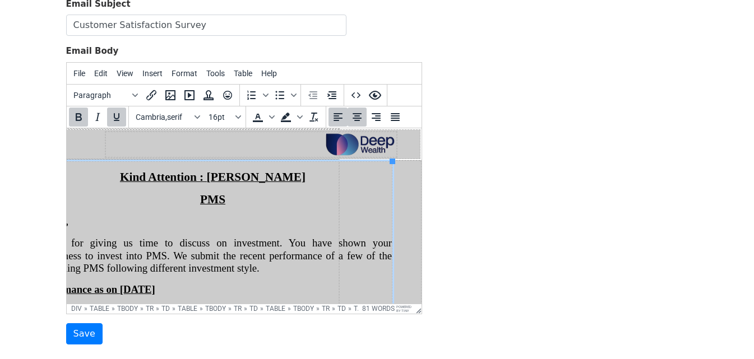
click at [347, 185] on td "Kind Attention : MS Swati Maheshwari Ji PMS Madam , Thanks for giving us time t…" at bounding box center [212, 334] width 359 height 347
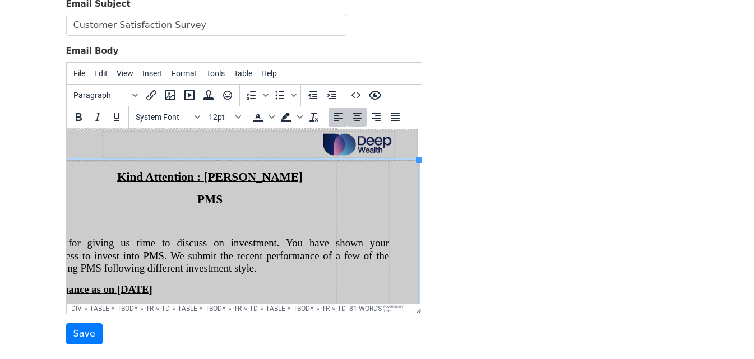
click at [401, 161] on td "Kind Attention : MS Swati Maheshwari Ji PMS Madam , Thanks for giving us time t…" at bounding box center [209, 340] width 417 height 361
click at [336, 213] on td "Kind Attention : MS Swati Maheshwari Ji PMS Madam , Thanks for giving us time t…" at bounding box center [209, 334] width 359 height 347
